Goal: Task Accomplishment & Management: Manage account settings

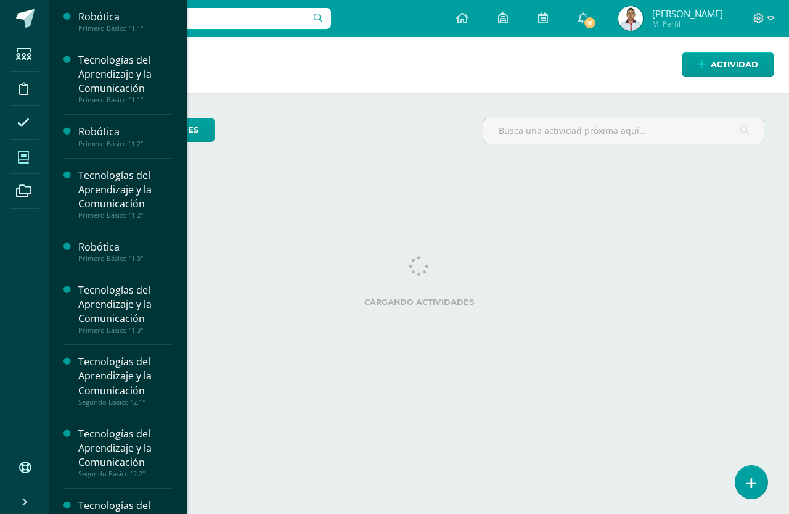
click at [23, 158] on icon at bounding box center [23, 157] width 11 height 12
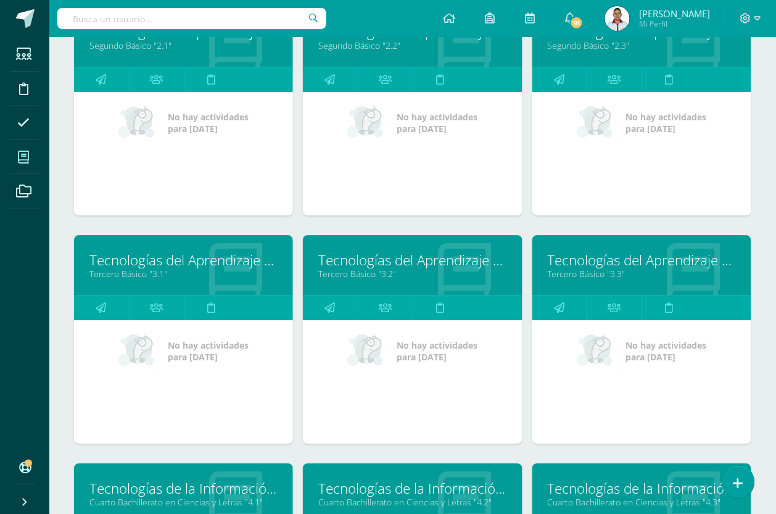
scroll to position [463, 0]
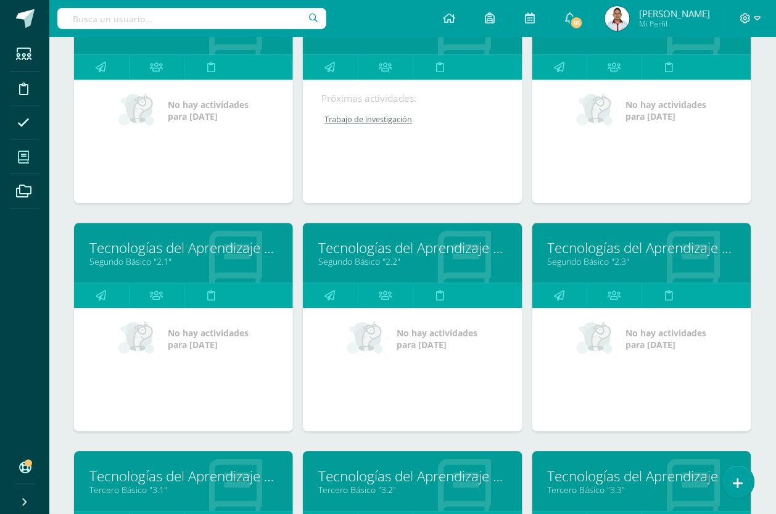
click at [148, 256] on link "Segundo Básico "2.1"" at bounding box center [183, 262] width 188 height 12
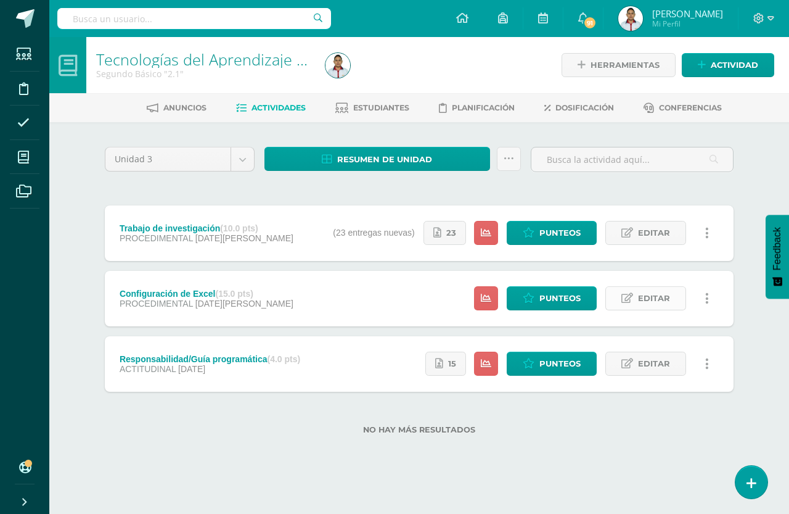
click at [649, 300] on span "Editar" at bounding box center [654, 298] width 32 height 23
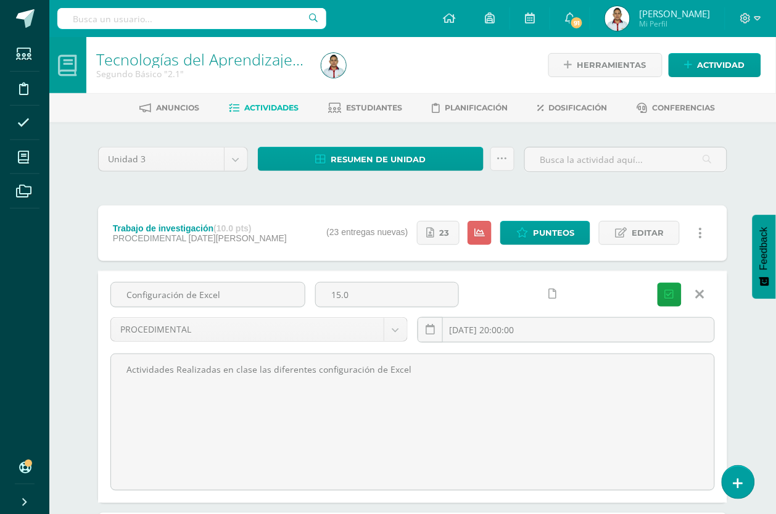
click at [702, 290] on icon at bounding box center [700, 294] width 9 height 14
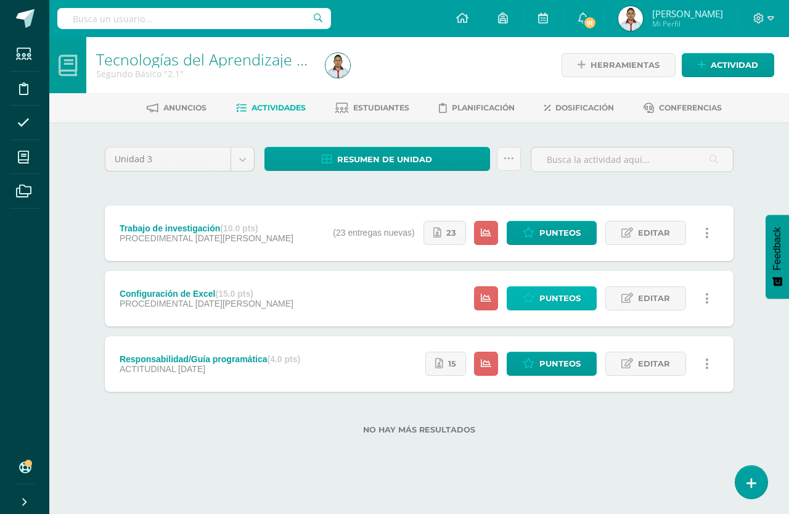
click at [550, 295] on span "Punteos" at bounding box center [560, 298] width 41 height 23
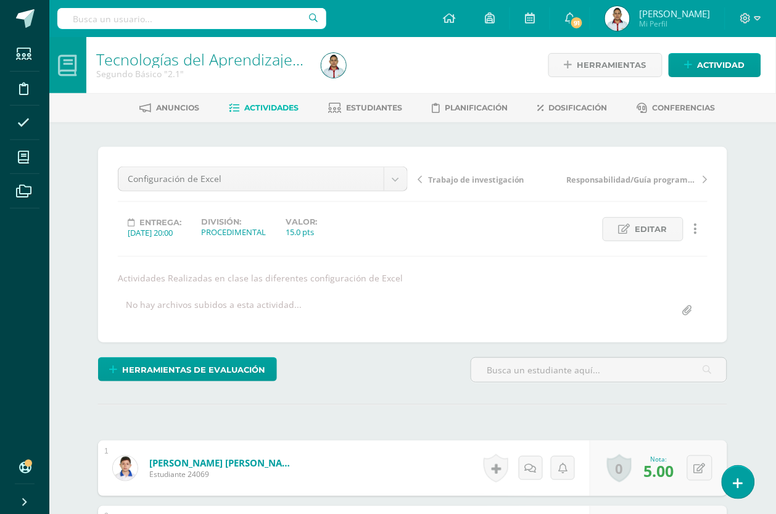
click at [638, 226] on span "Editar" at bounding box center [651, 229] width 32 height 23
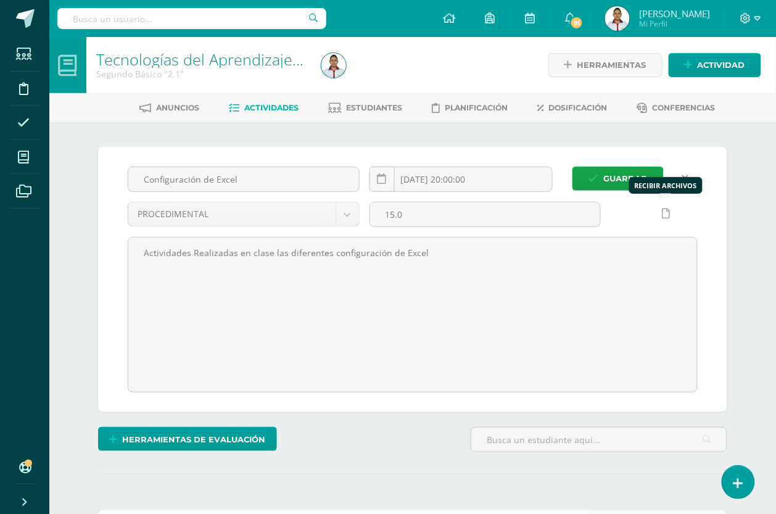
click at [671, 216] on link at bounding box center [666, 214] width 24 height 24
click at [683, 176] on icon at bounding box center [685, 178] width 7 height 10
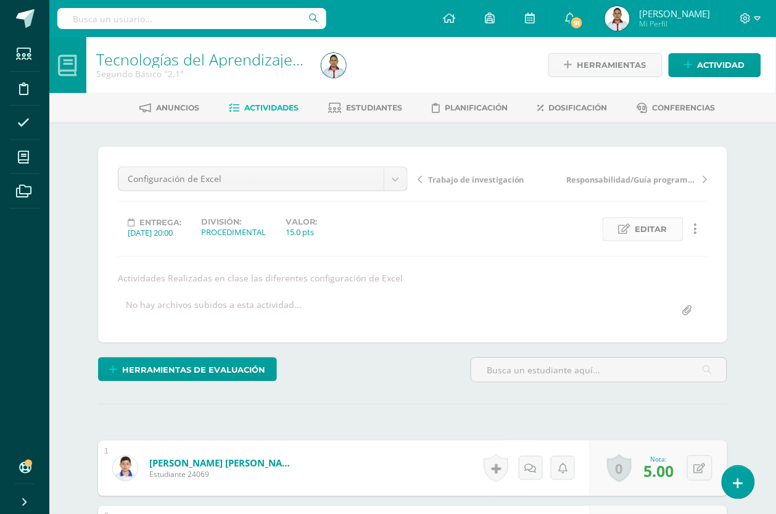
click at [643, 223] on span "Editar" at bounding box center [651, 229] width 32 height 23
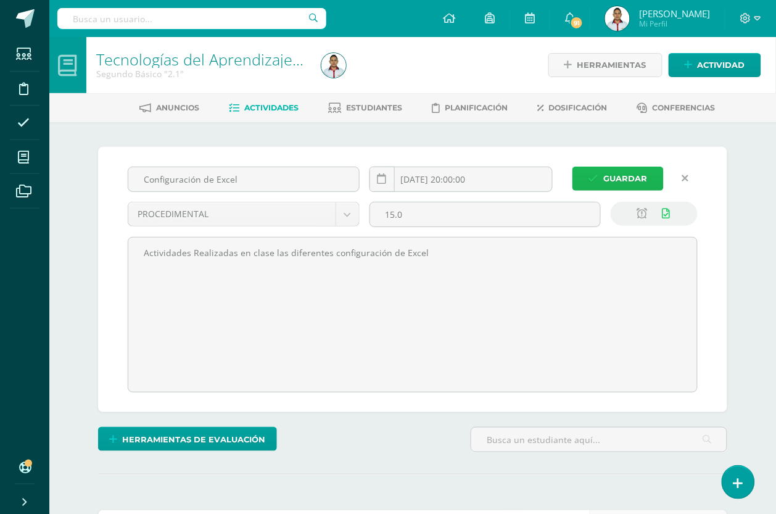
click at [632, 173] on span "Guardar" at bounding box center [626, 178] width 44 height 23
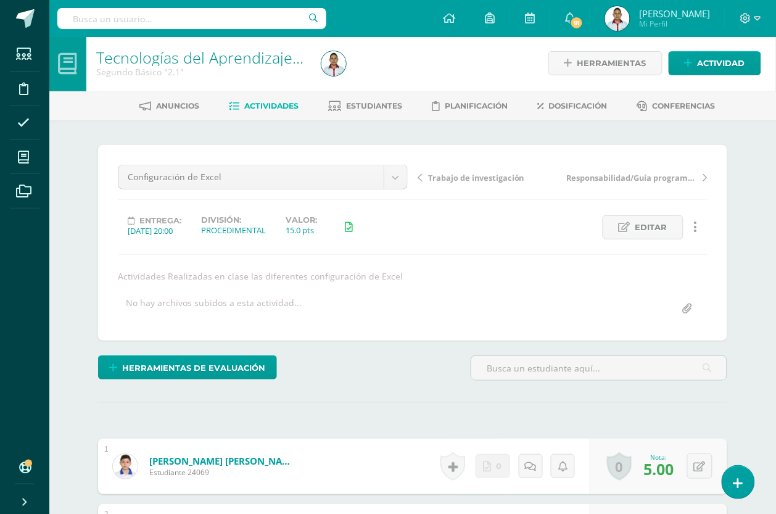
scroll to position [3, 0]
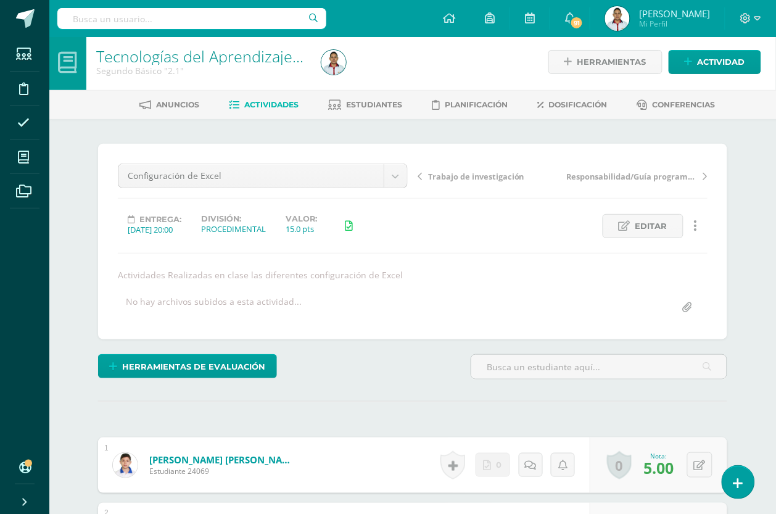
click at [252, 101] on span "Actividades" at bounding box center [272, 104] width 54 height 9
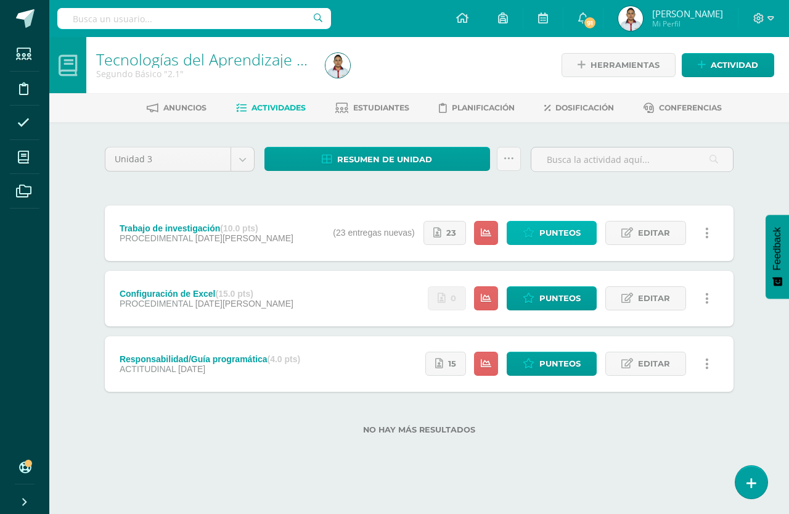
click at [546, 227] on span "Punteos" at bounding box center [560, 232] width 41 height 23
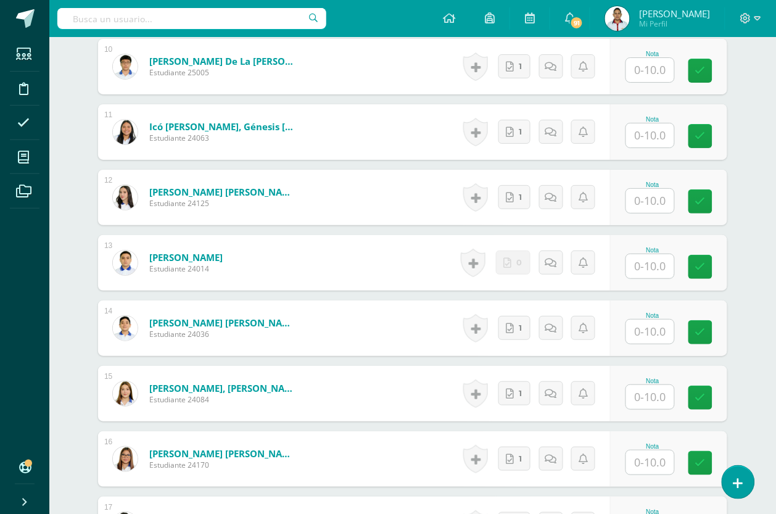
scroll to position [1016, 0]
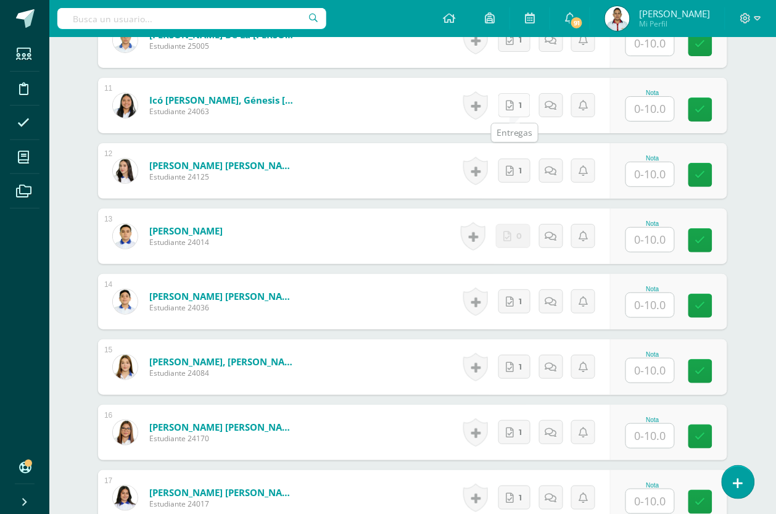
click at [513, 109] on icon at bounding box center [510, 106] width 8 height 10
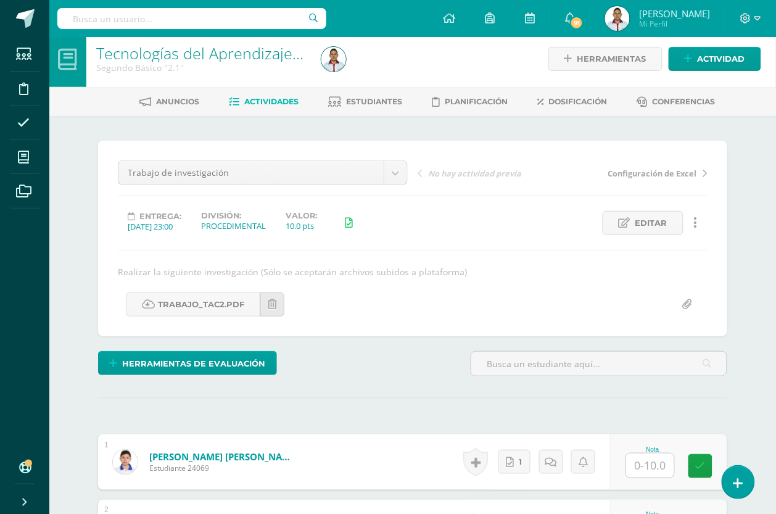
scroll to position [0, 0]
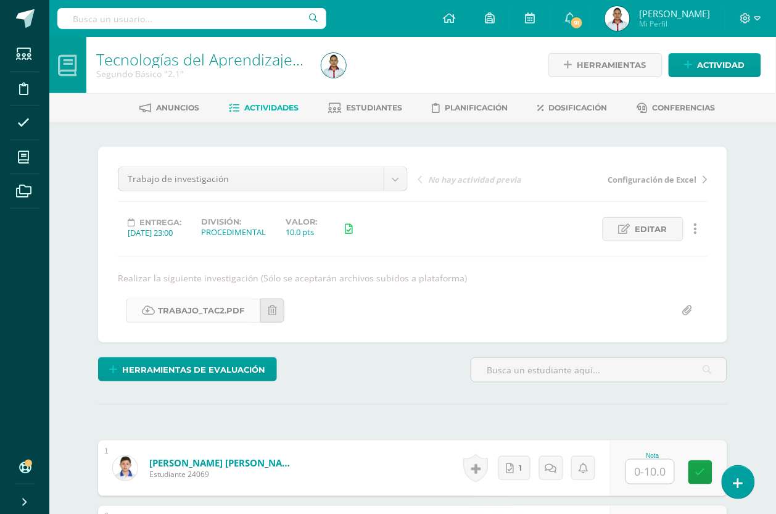
click at [180, 315] on link "TRABAJO_TAC2.pdf" at bounding box center [193, 310] width 134 height 24
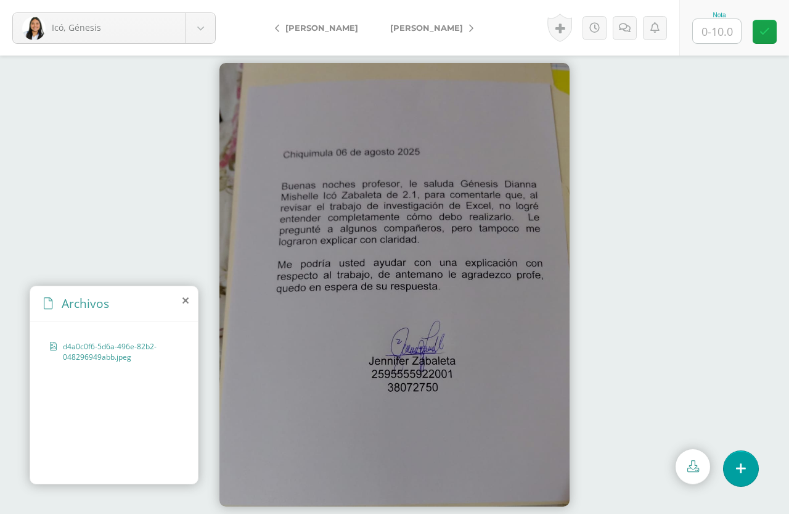
click at [641, 161] on div at bounding box center [394, 285] width 789 height 458
drag, startPoint x: 660, startPoint y: 102, endPoint x: 387, endPoint y: 108, distance: 273.3
click at [659, 102] on div at bounding box center [394, 285] width 789 height 458
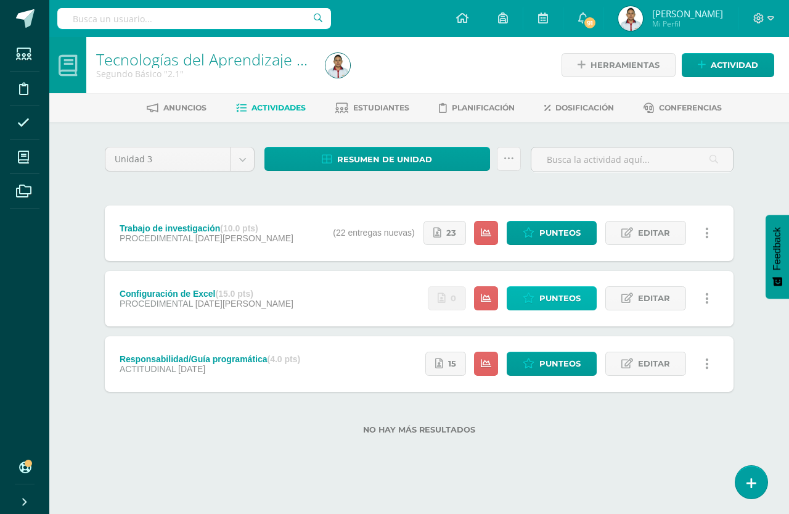
click at [535, 301] on link "Punteos" at bounding box center [552, 298] width 90 height 24
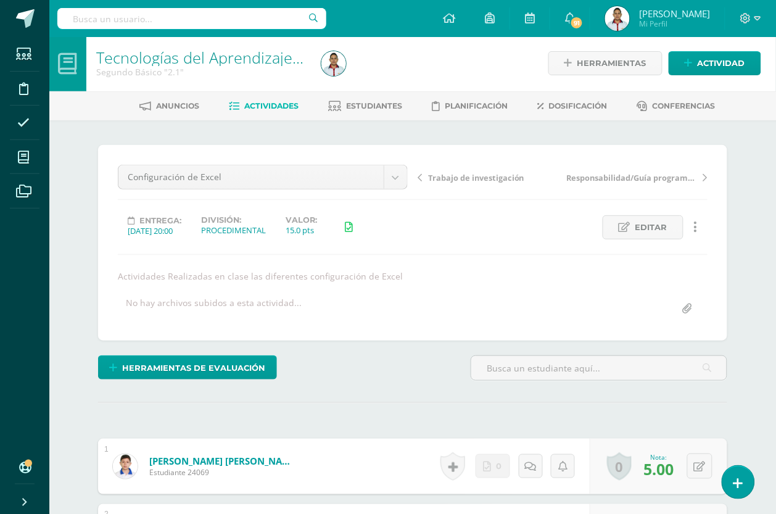
scroll to position [3, 0]
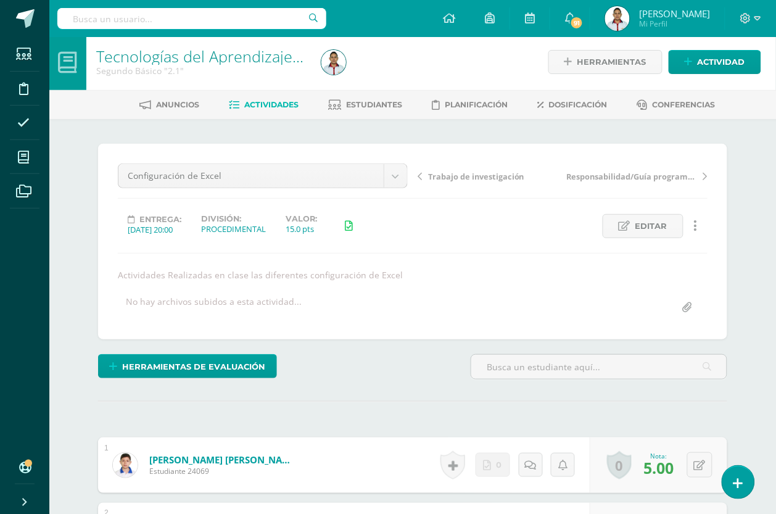
click at [259, 104] on span "Actividades" at bounding box center [272, 104] width 54 height 9
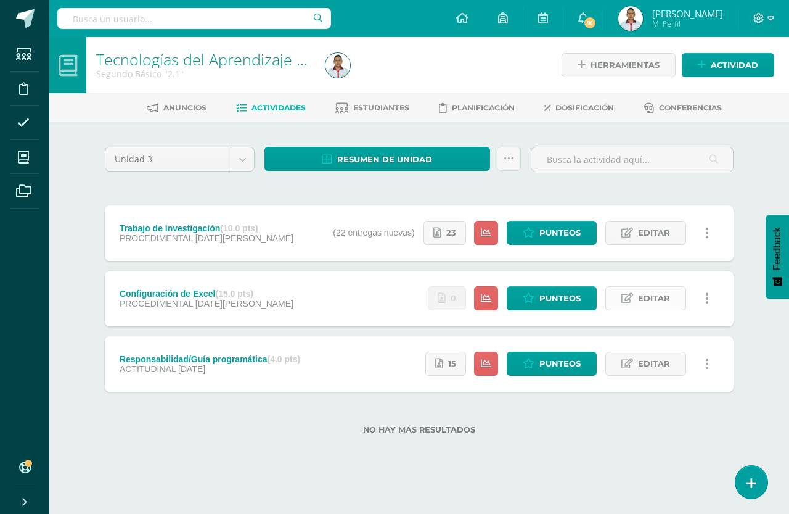
click at [637, 303] on link "Editar" at bounding box center [646, 298] width 81 height 24
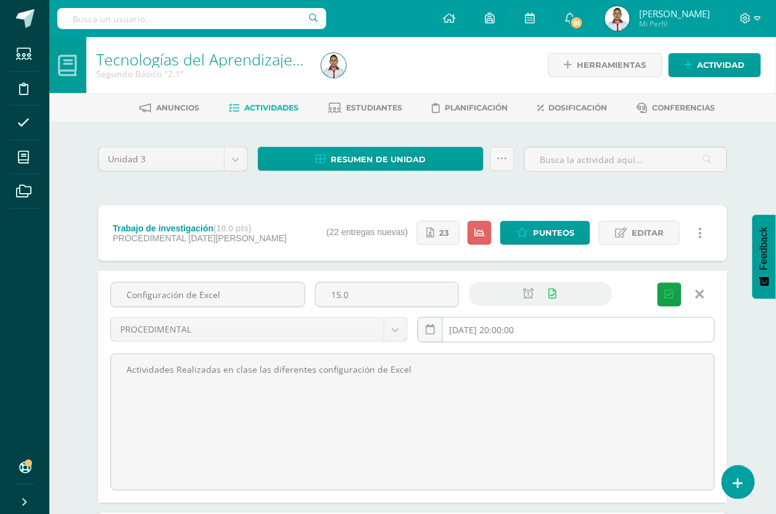
click at [528, 333] on input "2025-08-06 20:00:00" at bounding box center [566, 330] width 296 height 24
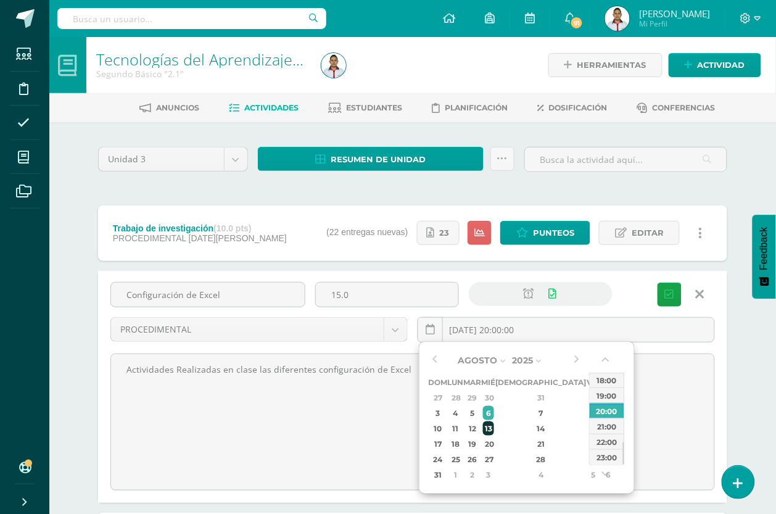
click at [496, 421] on td "13" at bounding box center [489, 428] width 14 height 15
click at [606, 358] on button "button" at bounding box center [607, 362] width 12 height 19
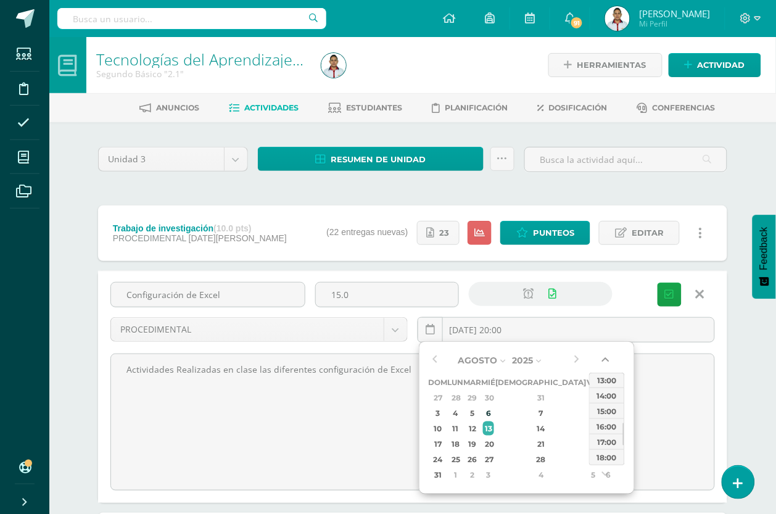
click at [606, 358] on button "button" at bounding box center [607, 362] width 12 height 19
click at [606, 356] on button "button" at bounding box center [607, 362] width 12 height 19
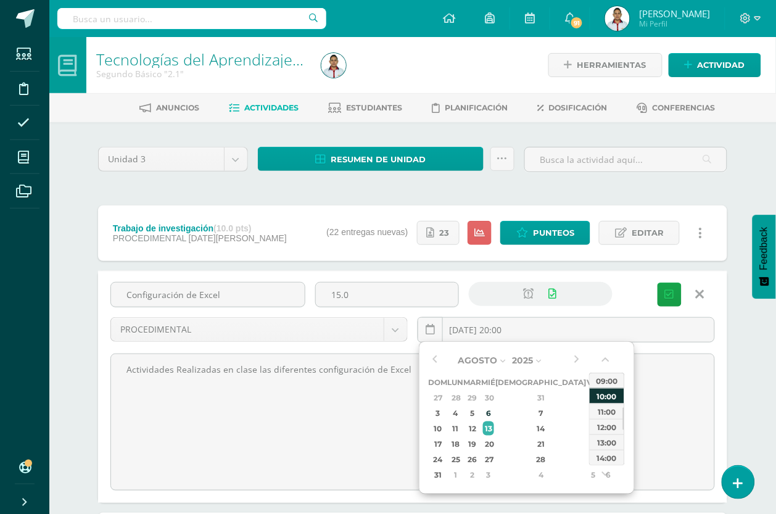
click at [600, 395] on div "10:00" at bounding box center [607, 395] width 35 height 15
drag, startPoint x: 522, startPoint y: 327, endPoint x: 509, endPoint y: 327, distance: 13.0
click at [509, 327] on input "2025-08-13 10:00" at bounding box center [566, 330] width 296 height 24
type input "2025-08-13 10:50"
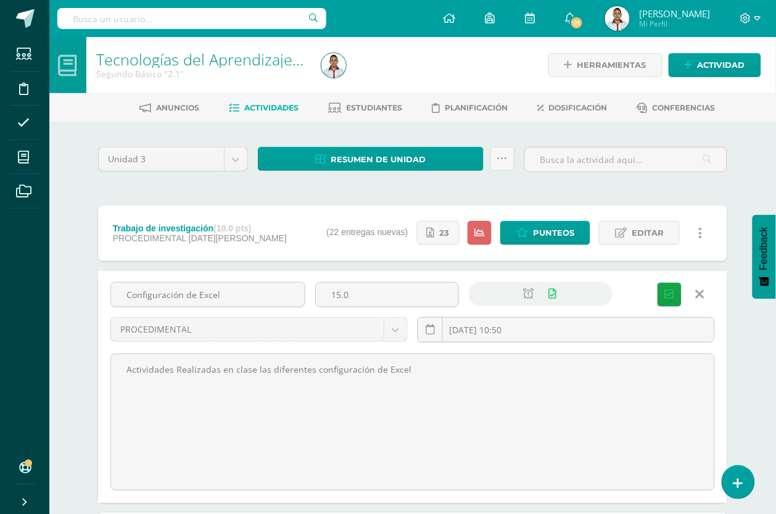
click at [620, 302] on div "Configuración de Excel 15.0 PROCEDIMENTAL ACTITUDINAL DECLARATIVO PROCEDIMENTAL…" at bounding box center [412, 317] width 614 height 70
click at [664, 297] on button "Guardar" at bounding box center [669, 294] width 24 height 24
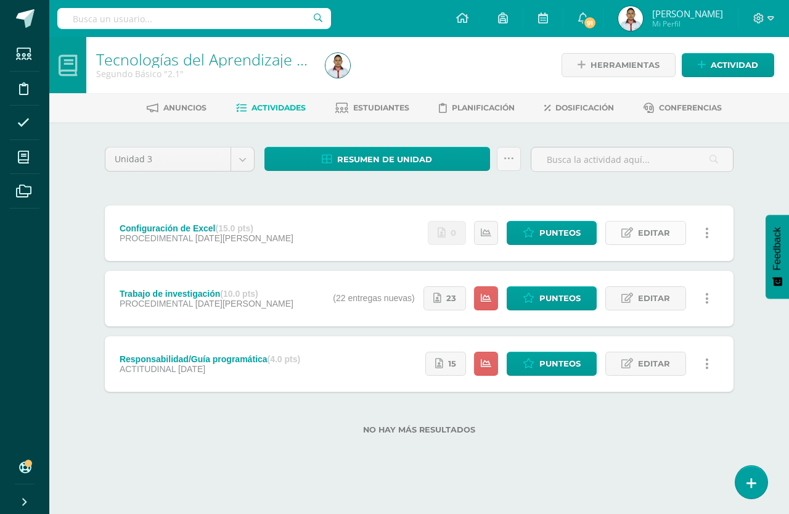
click at [640, 226] on span "Editar" at bounding box center [654, 232] width 32 height 23
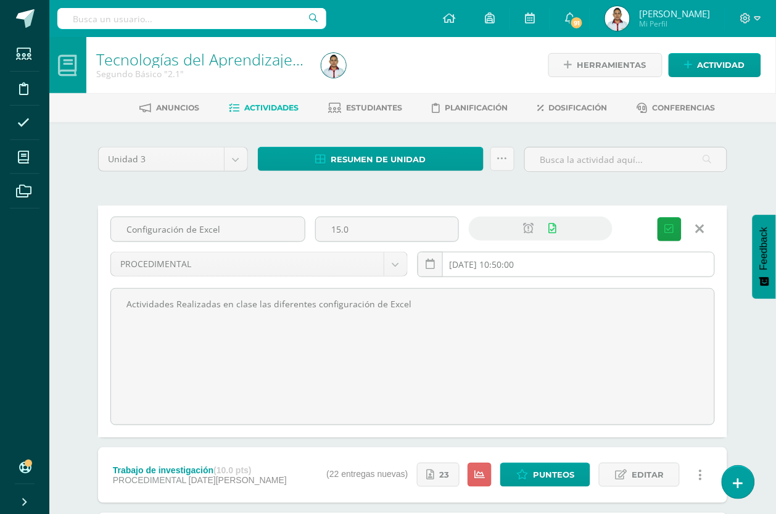
click at [533, 263] on input "[DATE] 10:50:00" at bounding box center [566, 264] width 296 height 24
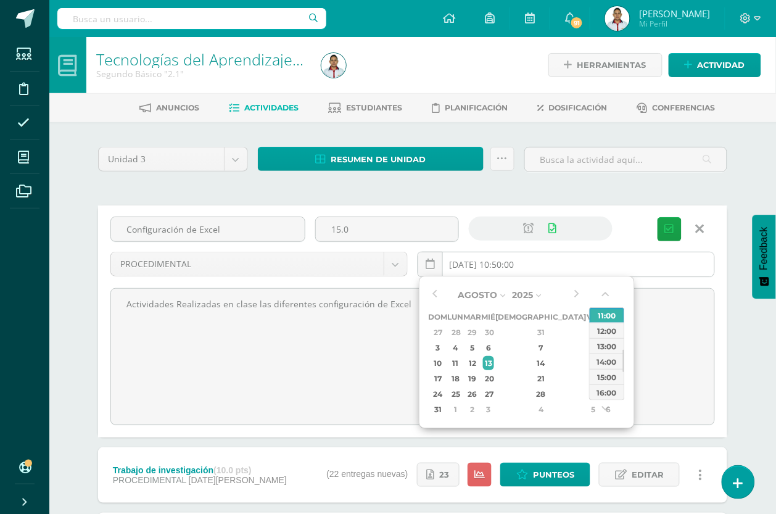
click at [514, 265] on input "[DATE] 10:50:00" at bounding box center [566, 264] width 296 height 24
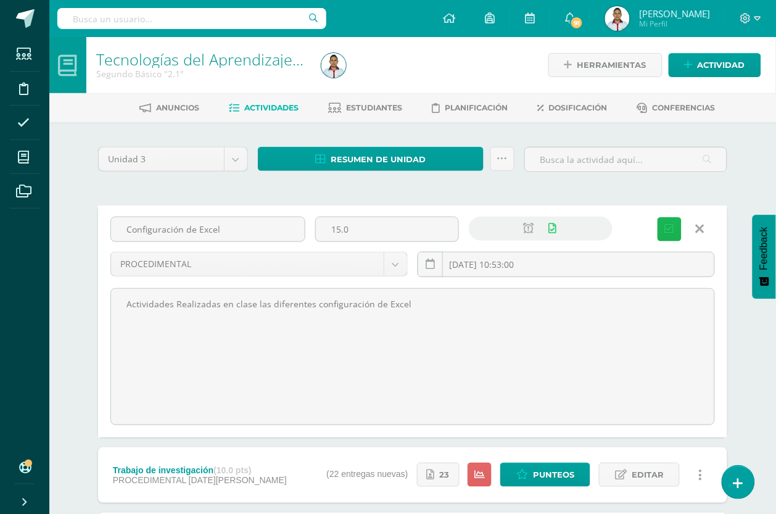
type input "[DATE] 10:53"
click at [663, 233] on button "Guardar" at bounding box center [669, 229] width 24 height 24
